Goal: Information Seeking & Learning: Learn about a topic

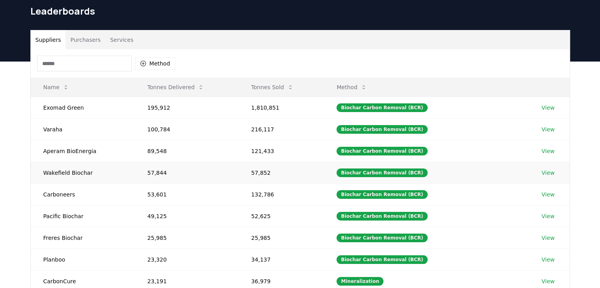
scroll to position [33, 0]
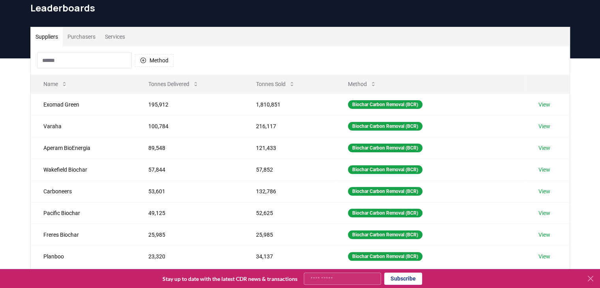
click at [85, 43] on button "Purchasers" at bounding box center [82, 36] width 38 height 19
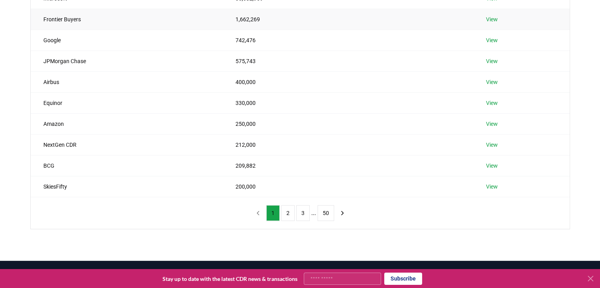
scroll to position [139, 0]
click at [287, 209] on button "2" at bounding box center [287, 213] width 13 height 16
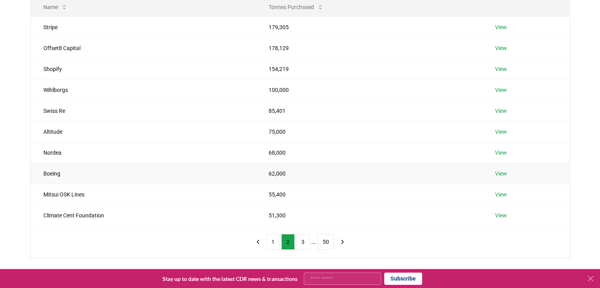
scroll to position [111, 0]
click at [298, 242] on button "3" at bounding box center [302, 242] width 13 height 16
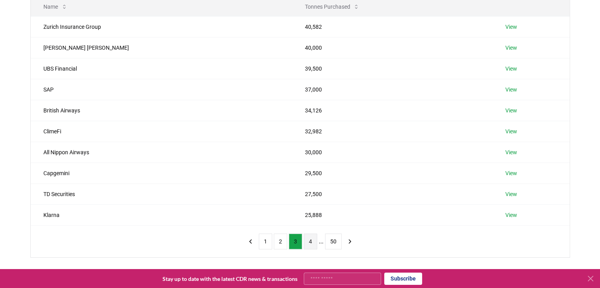
click at [314, 243] on button "4" at bounding box center [310, 242] width 13 height 16
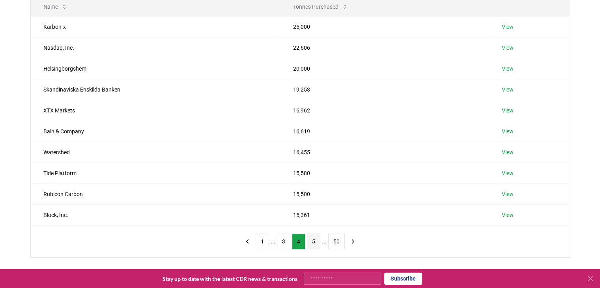
click at [308, 241] on button "5" at bounding box center [313, 242] width 13 height 16
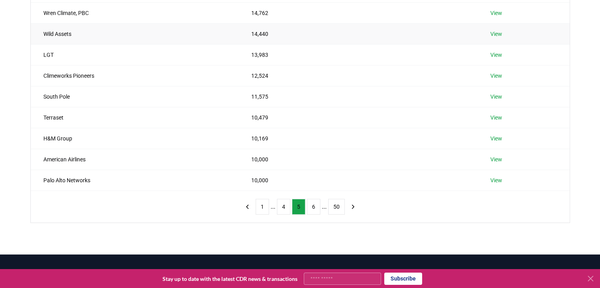
scroll to position [145, 0]
click at [312, 204] on button "6" at bounding box center [313, 207] width 13 height 16
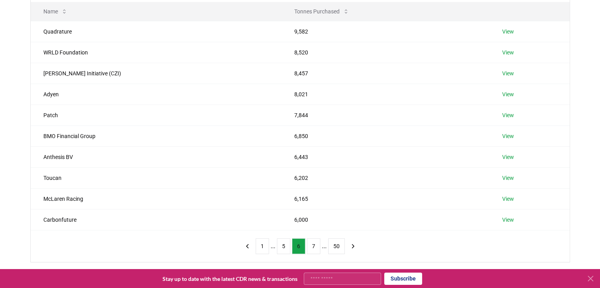
scroll to position [113, 0]
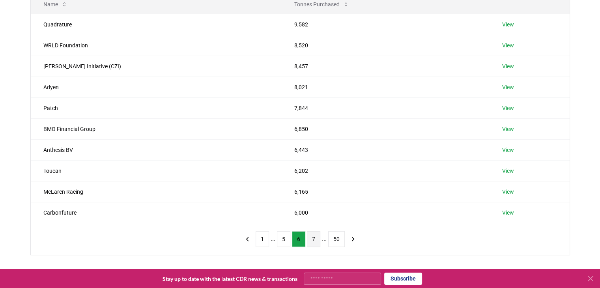
click at [314, 239] on button "7" at bounding box center [313, 239] width 13 height 16
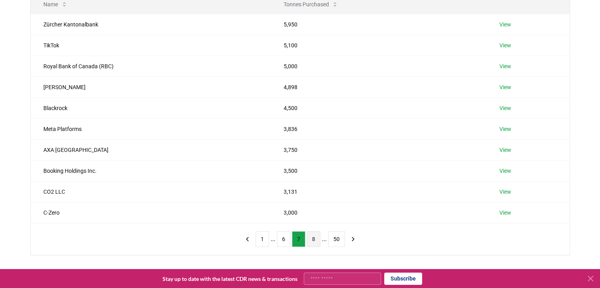
click at [315, 240] on button "8" at bounding box center [313, 239] width 13 height 16
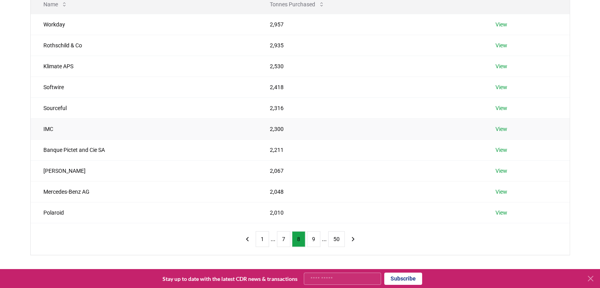
click at [504, 130] on link "View" at bounding box center [502, 129] width 12 height 8
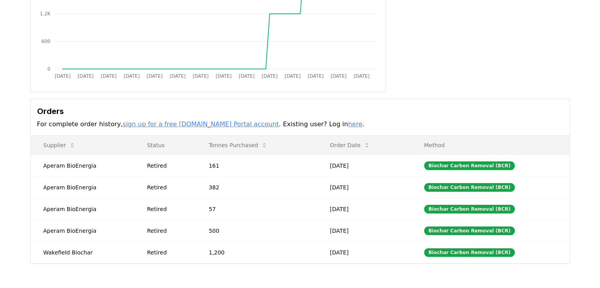
scroll to position [139, 0]
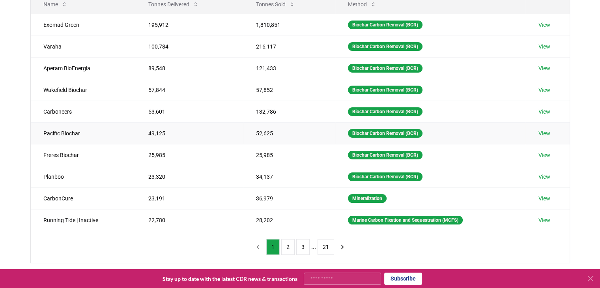
scroll to position [2, 0]
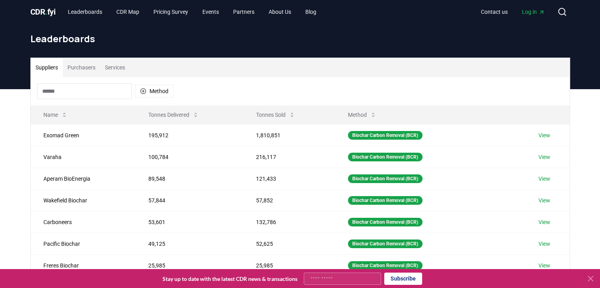
click at [84, 63] on button "Purchasers" at bounding box center [82, 67] width 38 height 19
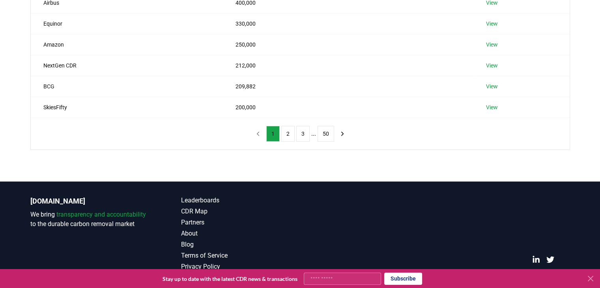
scroll to position [226, 0]
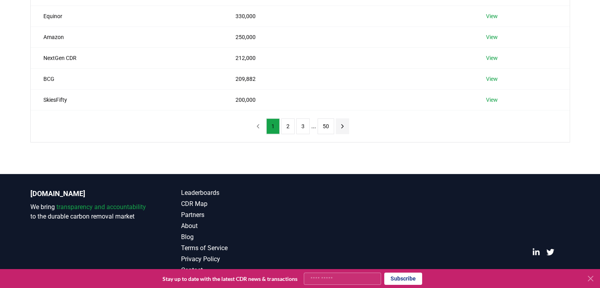
click at [345, 127] on button "next page" at bounding box center [342, 126] width 13 height 16
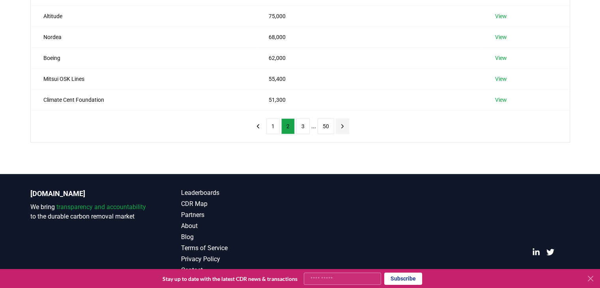
click at [344, 125] on icon "next page" at bounding box center [342, 126] width 7 height 7
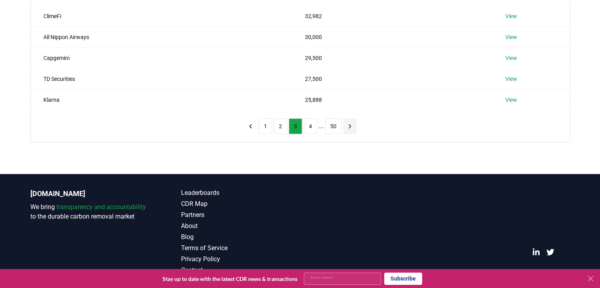
click at [344, 125] on button "next page" at bounding box center [349, 126] width 13 height 16
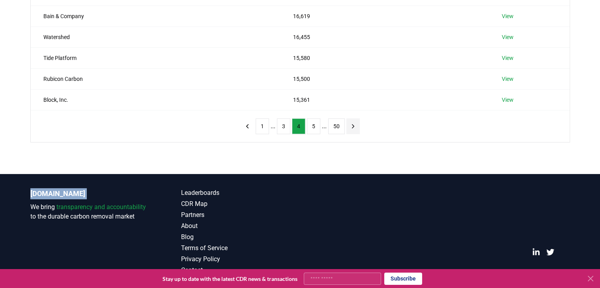
click at [344, 125] on nav "1 ... 3 4 5 ... 50" at bounding box center [300, 126] width 119 height 16
click at [351, 125] on icon "next page" at bounding box center [353, 126] width 7 height 7
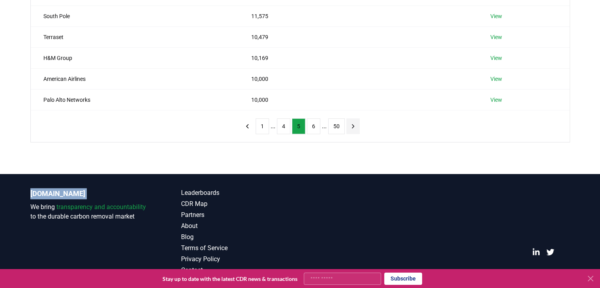
click at [356, 125] on button "next page" at bounding box center [353, 126] width 13 height 16
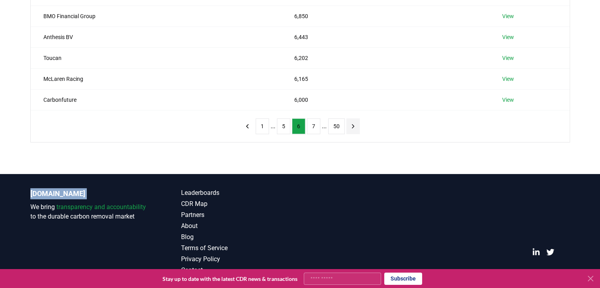
click at [355, 124] on icon "next page" at bounding box center [353, 126] width 7 height 7
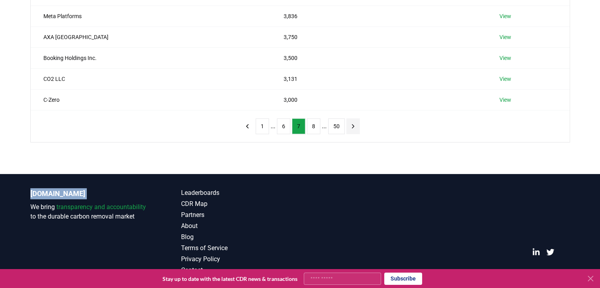
click at [355, 124] on icon "next page" at bounding box center [353, 126] width 7 height 7
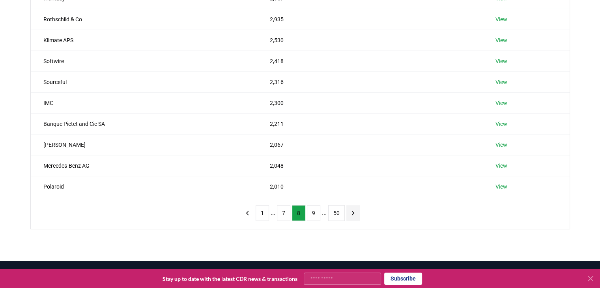
scroll to position [139, 0]
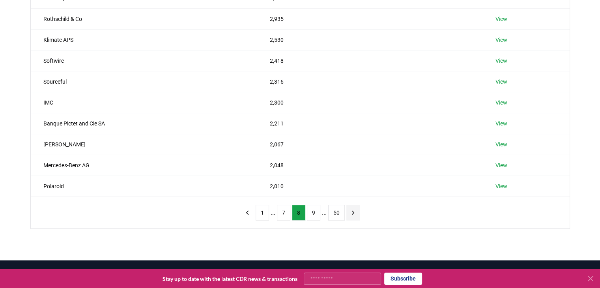
click at [355, 212] on icon "next page" at bounding box center [353, 212] width 7 height 7
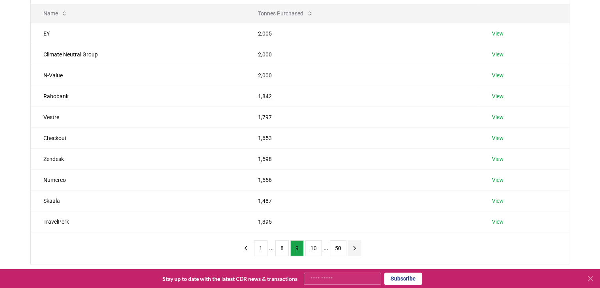
scroll to position [109, 0]
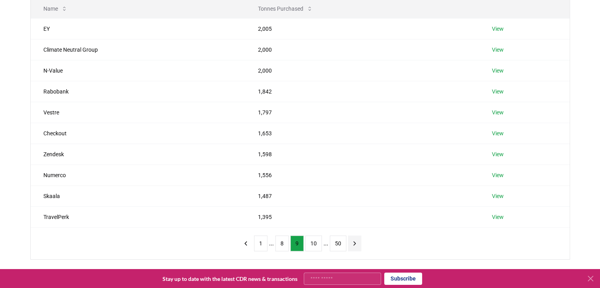
click at [355, 244] on icon "next page" at bounding box center [354, 243] width 7 height 7
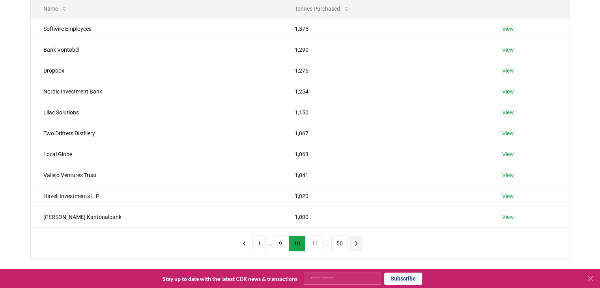
click at [355, 244] on icon "next page" at bounding box center [356, 243] width 7 height 7
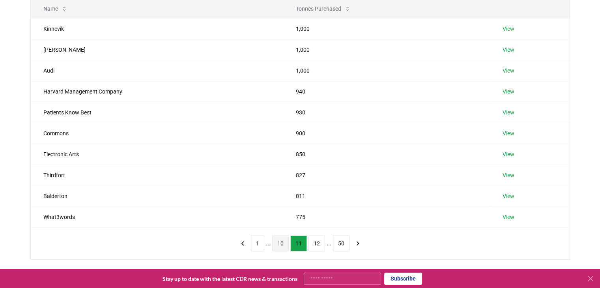
click at [286, 240] on button "10" at bounding box center [280, 244] width 17 height 16
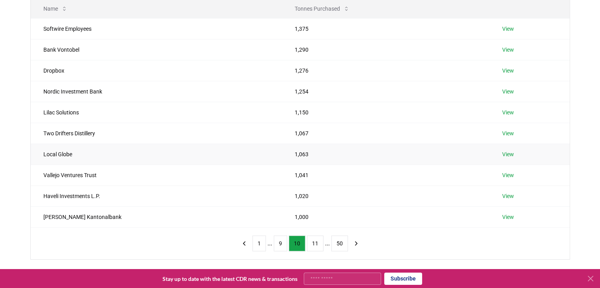
click at [502, 158] on td "View" at bounding box center [530, 154] width 80 height 21
click at [503, 156] on link "View" at bounding box center [509, 154] width 12 height 8
click at [353, 243] on icon "next page" at bounding box center [356, 243] width 7 height 7
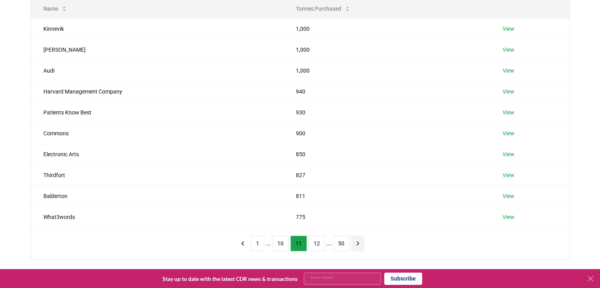
click at [355, 243] on icon "next page" at bounding box center [358, 243] width 7 height 7
